Goal: Download file/media

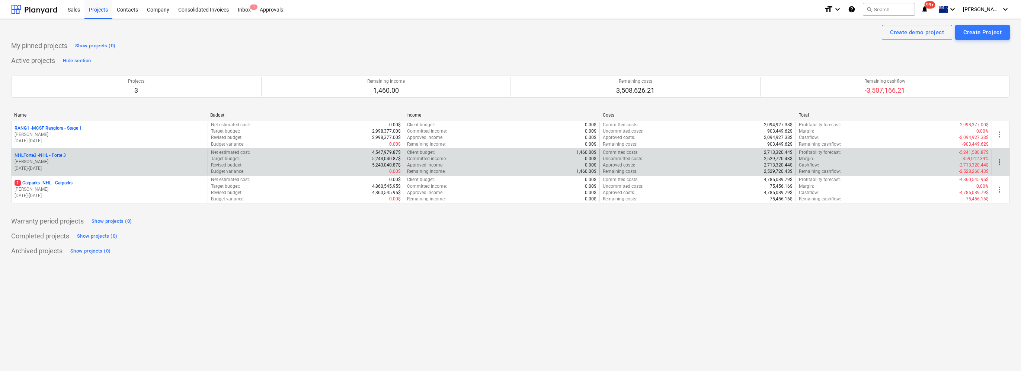
click at [75, 159] on p "[PERSON_NAME]" at bounding box center [110, 162] width 190 height 6
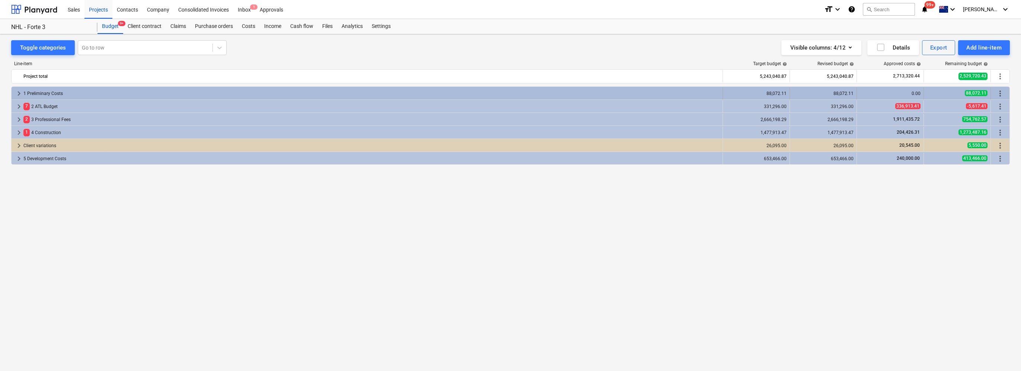
click at [18, 92] on span "keyboard_arrow_right" at bounding box center [19, 93] width 9 height 9
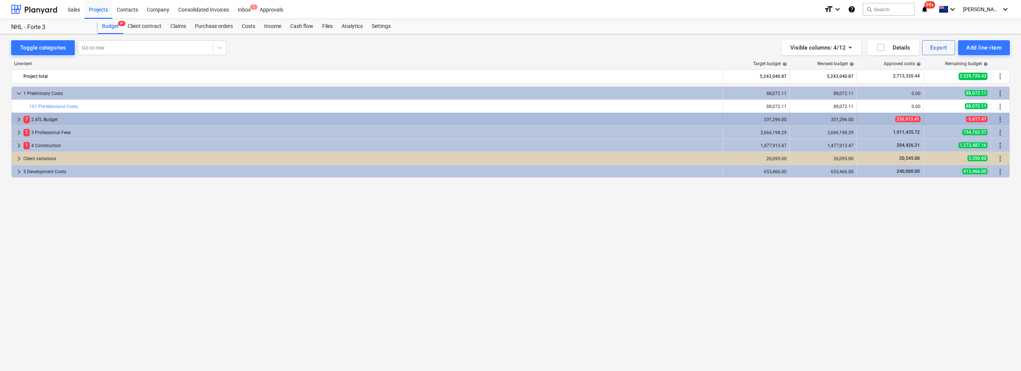
click at [17, 119] on span "keyboard_arrow_right" at bounding box center [19, 119] width 9 height 9
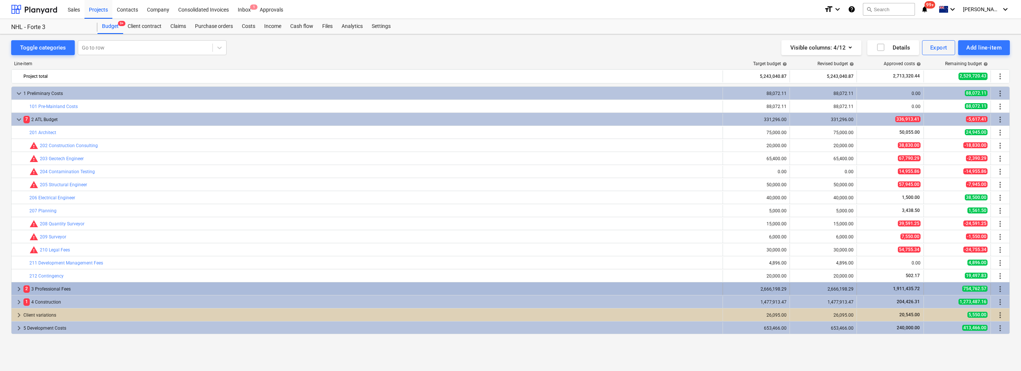
click at [17, 287] on span "keyboard_arrow_right" at bounding box center [19, 288] width 9 height 9
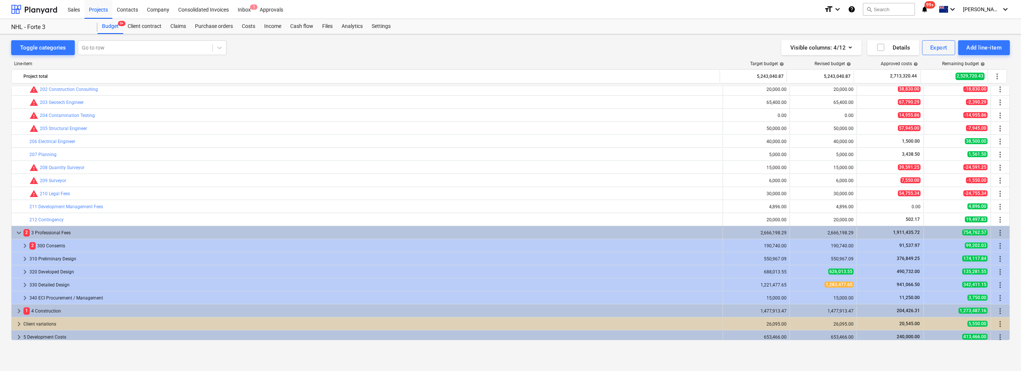
scroll to position [59, 0]
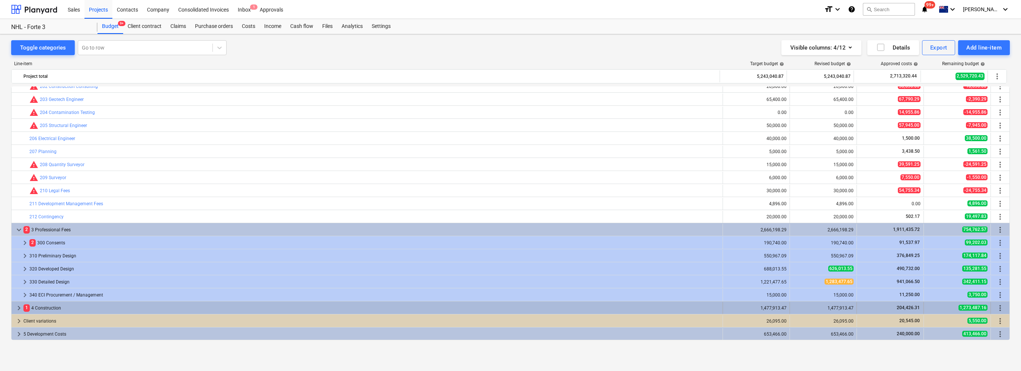
click at [19, 306] on span "keyboard_arrow_right" at bounding box center [19, 307] width 9 height 9
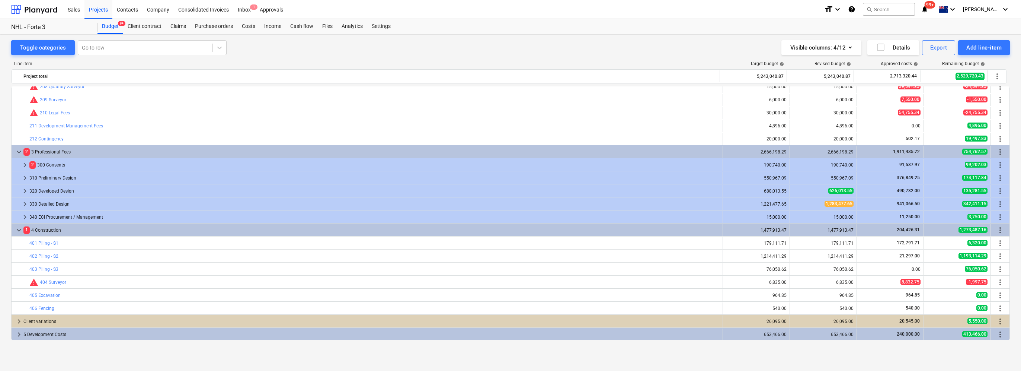
scroll to position [137, 0]
click at [17, 318] on span "keyboard_arrow_right" at bounding box center [19, 320] width 9 height 9
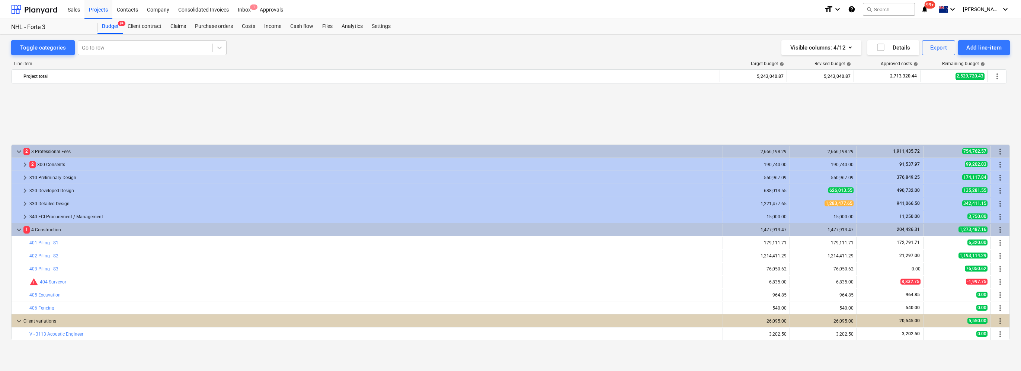
scroll to position [228, 0]
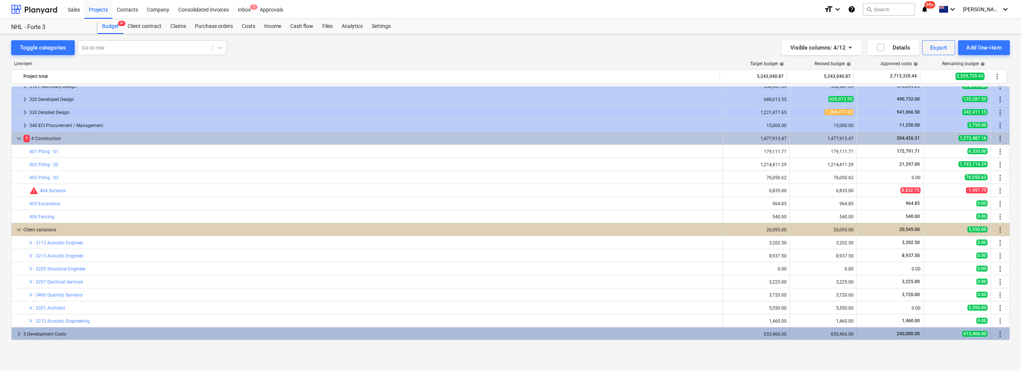
click at [18, 335] on span "keyboard_arrow_right" at bounding box center [19, 333] width 9 height 9
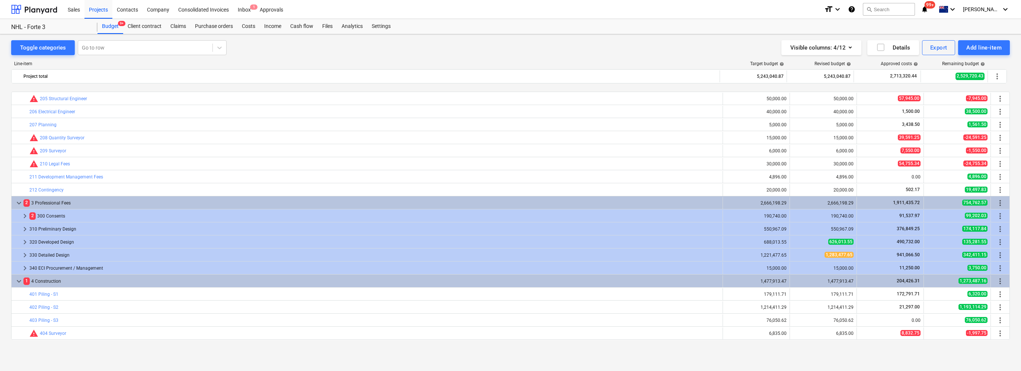
scroll to position [112, 0]
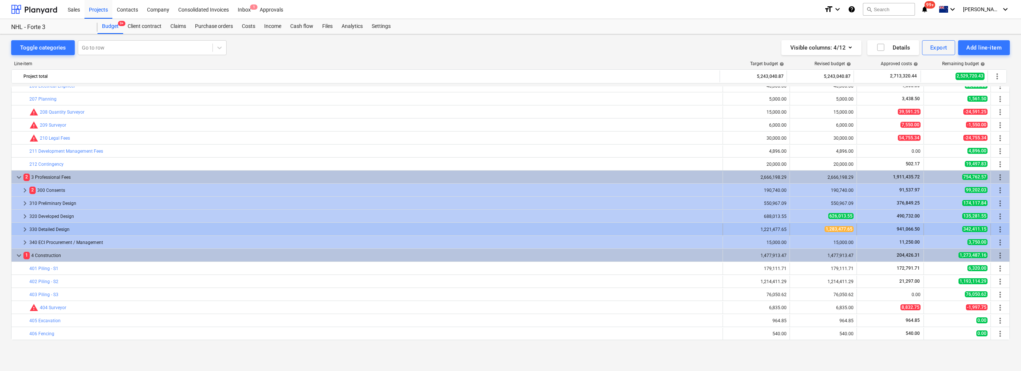
click at [24, 230] on span "keyboard_arrow_right" at bounding box center [24, 229] width 9 height 9
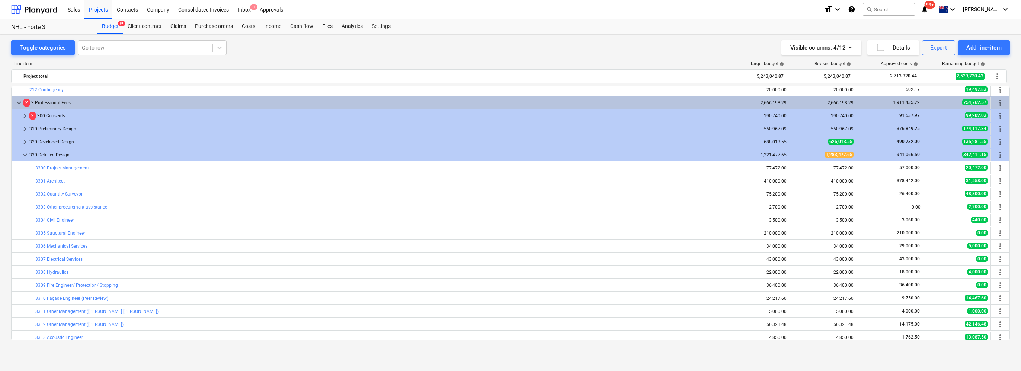
scroll to position [149, 0]
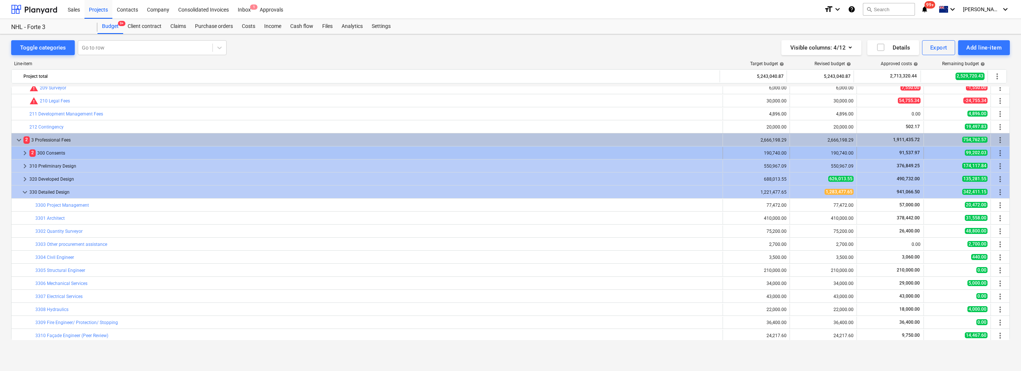
click at [28, 151] on span "keyboard_arrow_right" at bounding box center [24, 152] width 9 height 9
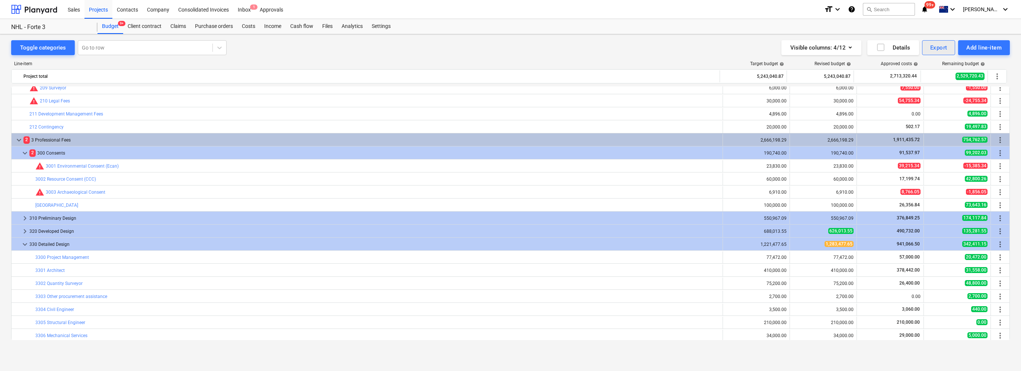
click at [936, 48] on div "Export" at bounding box center [938, 48] width 17 height 10
click at [503, 39] on div at bounding box center [510, 185] width 1021 height 371
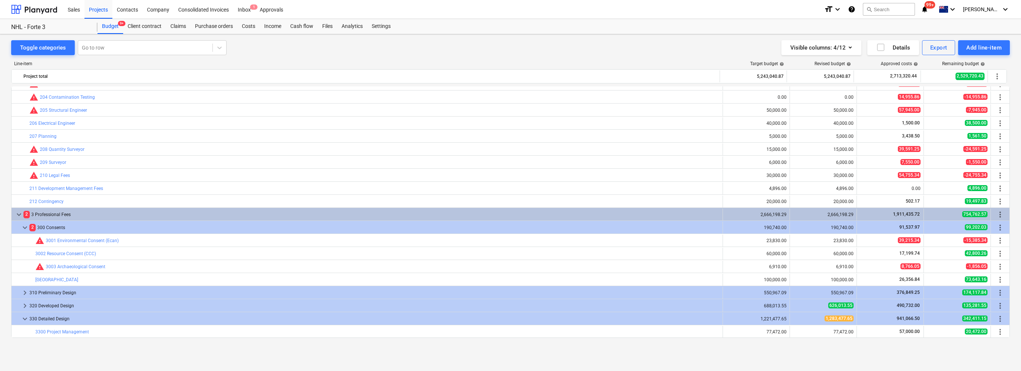
scroll to position [0, 0]
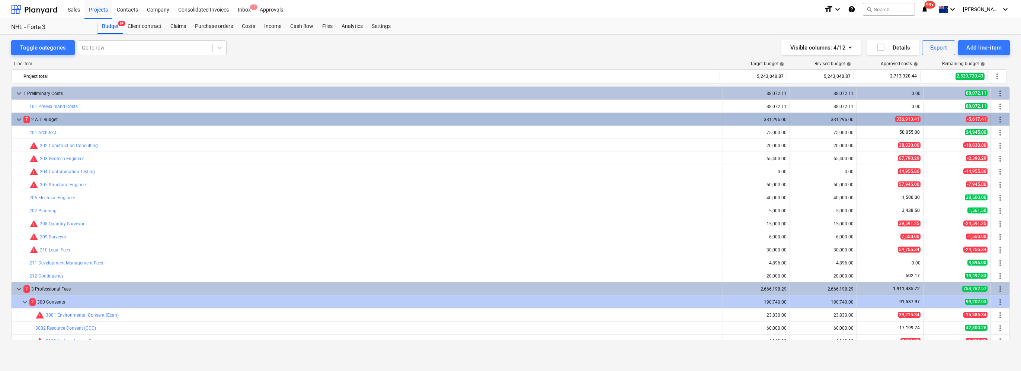
click at [18, 119] on span "keyboard_arrow_down" at bounding box center [19, 119] width 9 height 9
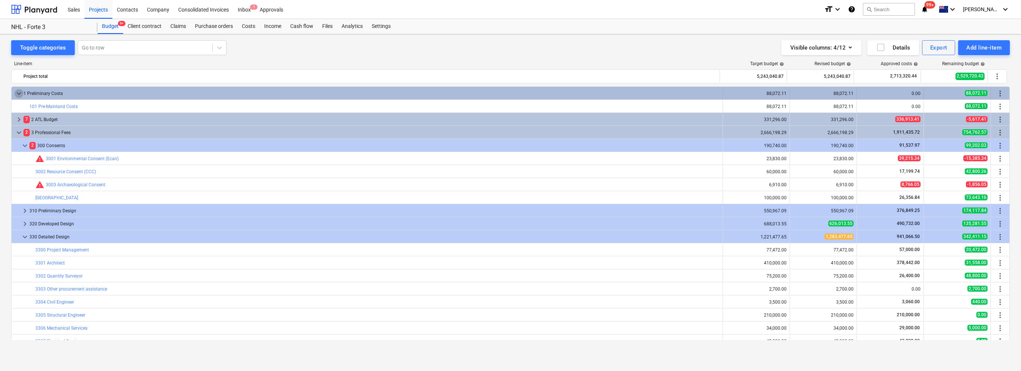
click at [18, 92] on span "keyboard_arrow_down" at bounding box center [19, 93] width 9 height 9
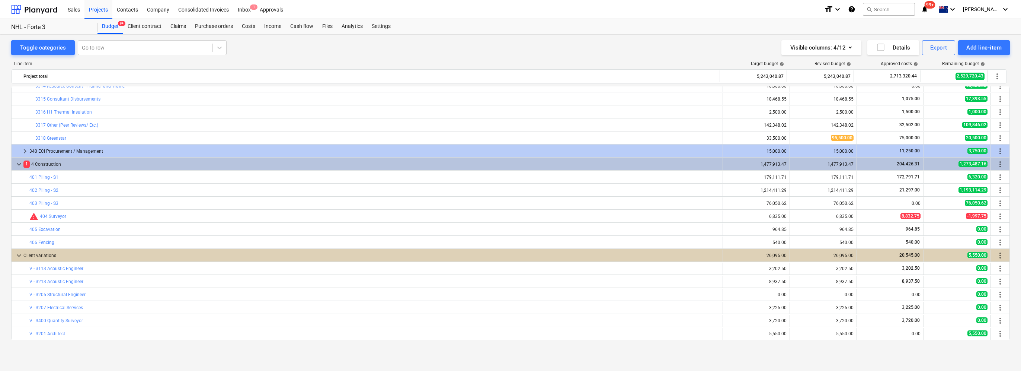
scroll to position [335, 0]
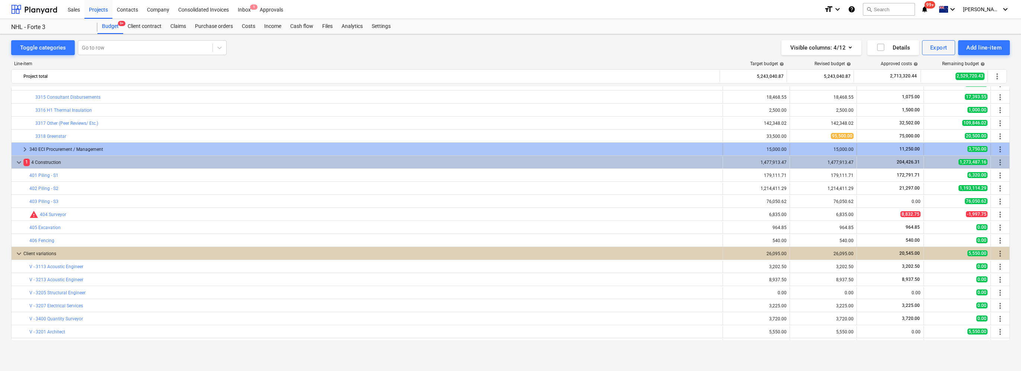
click at [27, 150] on span "keyboard_arrow_right" at bounding box center [24, 149] width 9 height 9
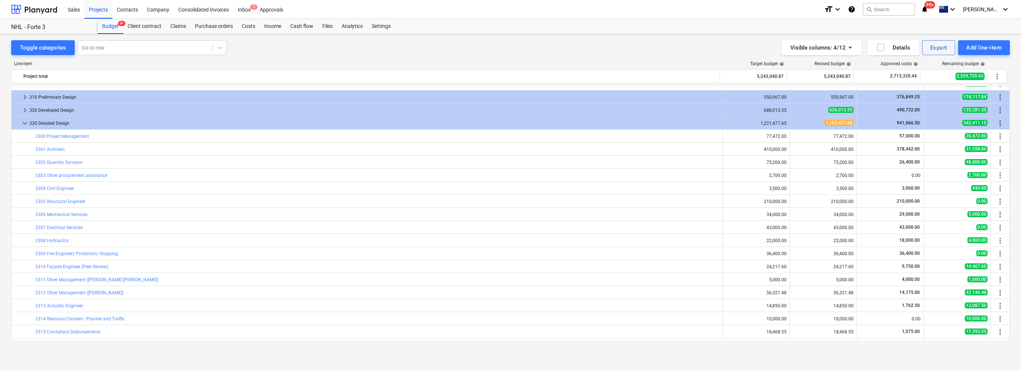
scroll to position [100, 0]
click at [939, 48] on div "Export" at bounding box center [938, 48] width 17 height 10
click at [929, 67] on div "PDF" at bounding box center [914, 66] width 83 height 13
